Goal: Register for event/course

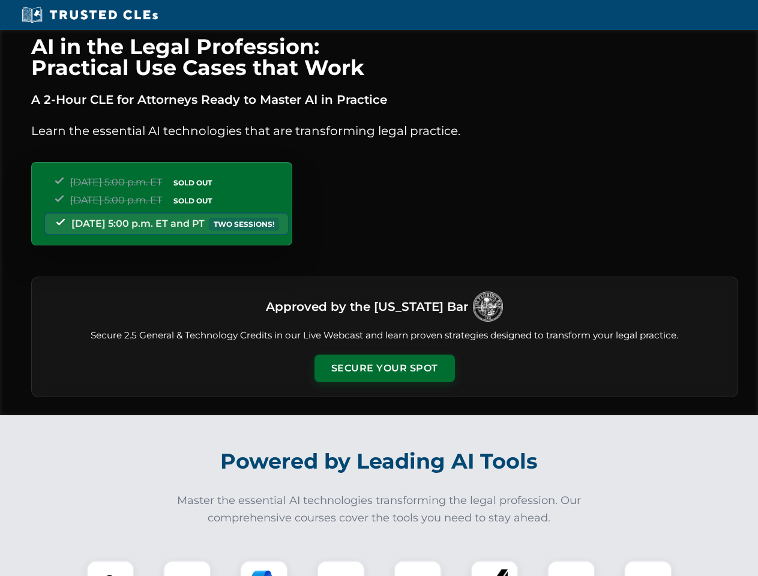
click at [384, 368] on button "Secure Your Spot" at bounding box center [384, 368] width 140 height 28
click at [110, 568] on img at bounding box center [110, 584] width 35 height 35
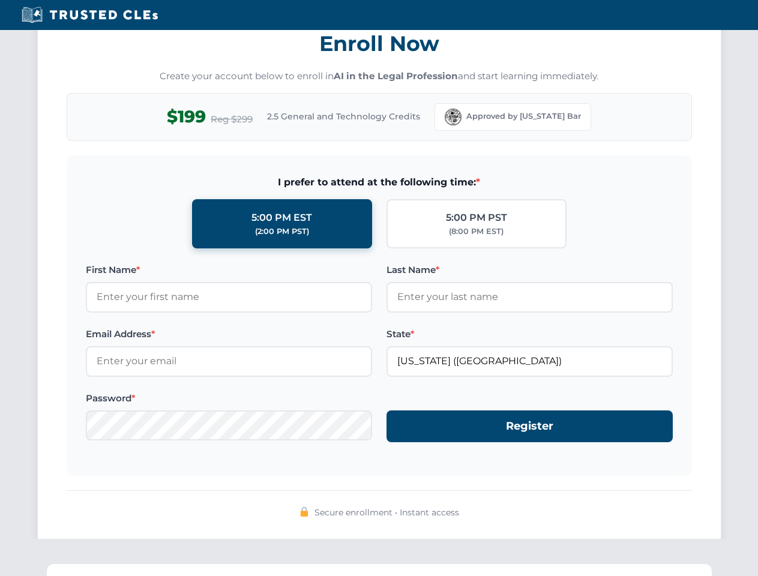
scroll to position [1177, 0]
